Goal: Task Accomplishment & Management: Use online tool/utility

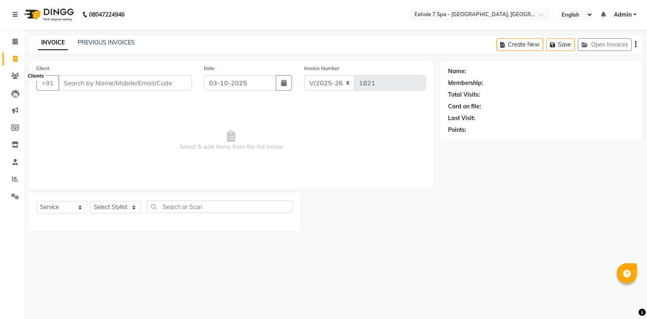
select select "4480"
select select "service"
click at [11, 72] on span at bounding box center [15, 76] width 14 height 9
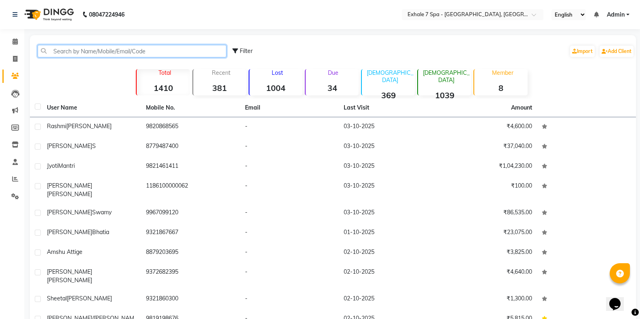
click at [60, 45] on div "Filter Import Add Client" at bounding box center [333, 50] width 603 height 25
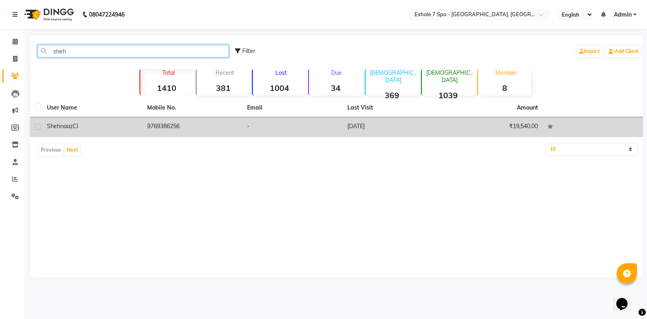
type input "sheh"
click at [81, 127] on div "Shehnaaz Cl" at bounding box center [92, 126] width 91 height 8
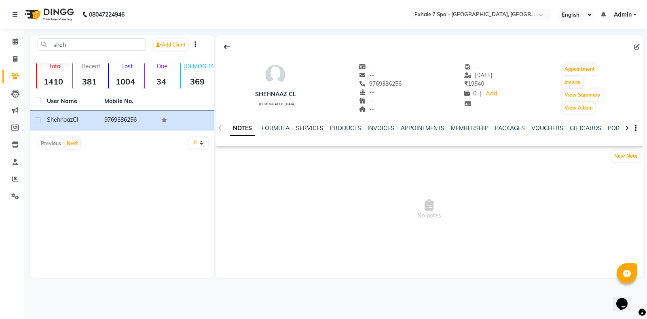
click at [314, 131] on link "SERVICES" at bounding box center [310, 128] width 28 height 7
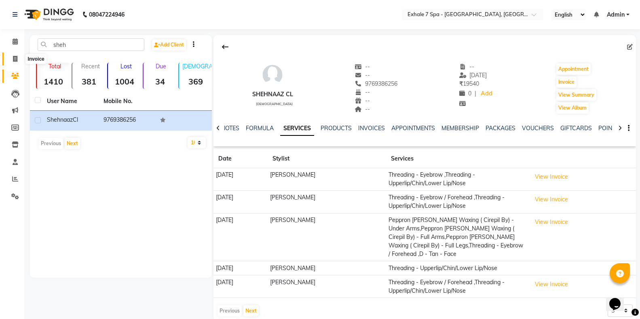
click at [13, 57] on icon at bounding box center [15, 59] width 4 height 6
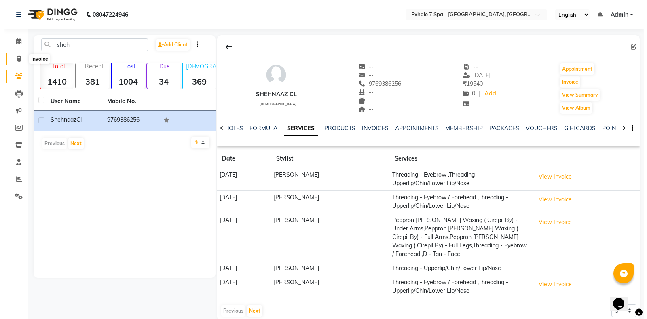
select select "service"
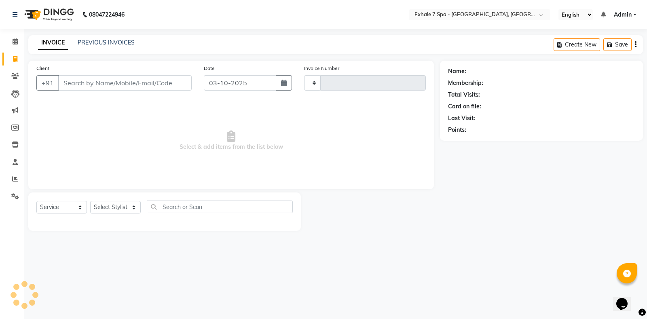
type input "1821"
select select "4480"
